Goal: Find contact information: Find contact information

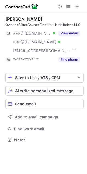
scroll to position [136, 87]
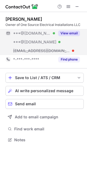
click at [66, 34] on button "View email" at bounding box center [68, 32] width 21 height 5
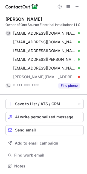
scroll to position [167, 83]
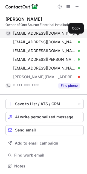
click at [75, 35] on span at bounding box center [77, 33] width 4 height 4
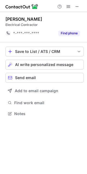
scroll to position [110, 87]
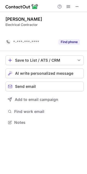
scroll to position [110, 87]
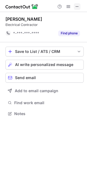
click at [77, 5] on span at bounding box center [77, 6] width 4 height 4
